Goal: Browse casually

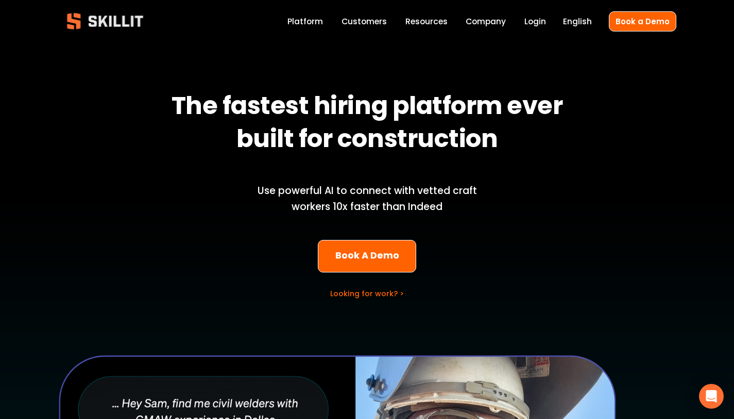
drag, startPoint x: 86, startPoint y: 231, endPoint x: 87, endPoint y: 224, distance: 6.7
click at [87, 231] on div "The fastest hiring platform ever built for construction Use powerful AI to conn…" at bounding box center [367, 369] width 734 height 639
